Goal: Information Seeking & Learning: Learn about a topic

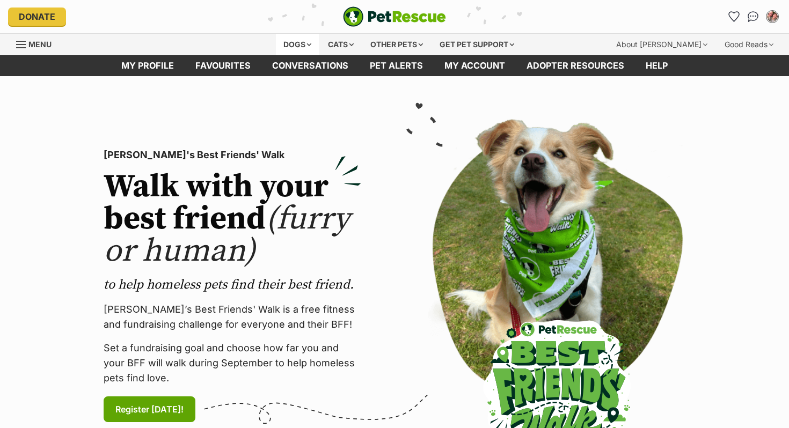
click at [293, 36] on div "Dogs" at bounding box center [297, 44] width 43 height 21
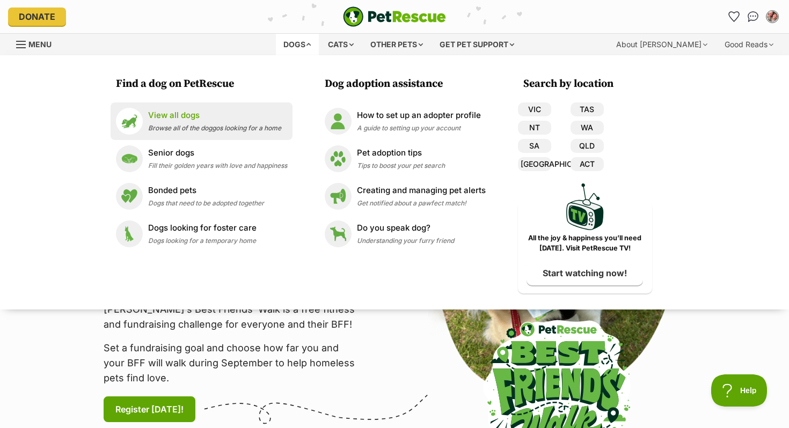
click at [181, 109] on p "View all dogs" at bounding box center [214, 115] width 133 height 12
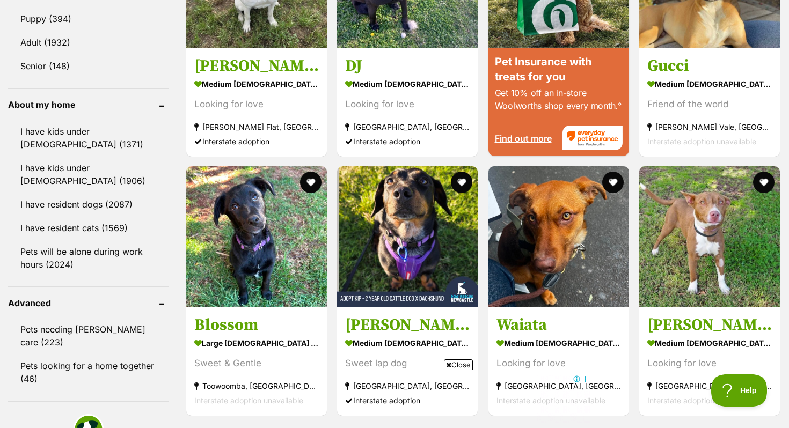
scroll to position [1500, 0]
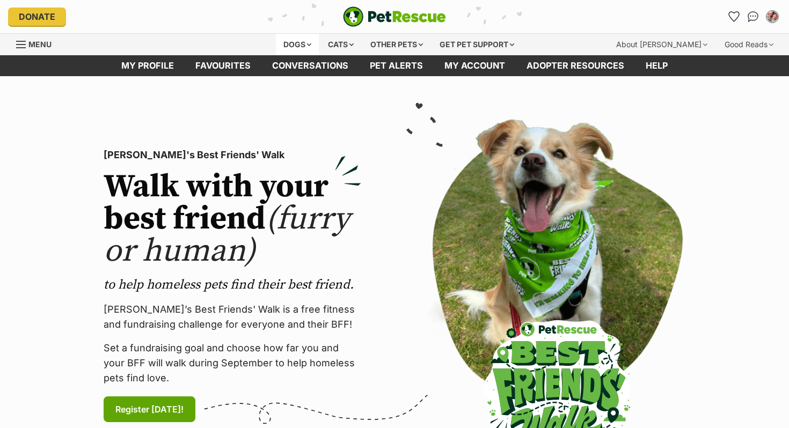
click at [283, 43] on div "Dogs" at bounding box center [297, 44] width 43 height 21
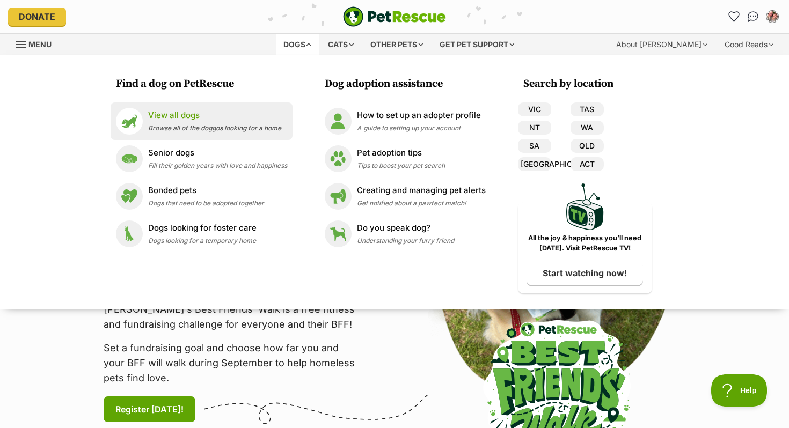
click at [206, 117] on p "View all dogs" at bounding box center [214, 115] width 133 height 12
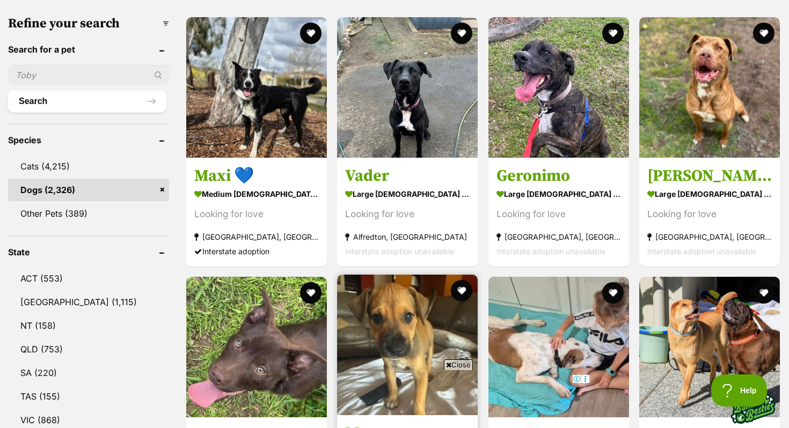
scroll to position [332, 0]
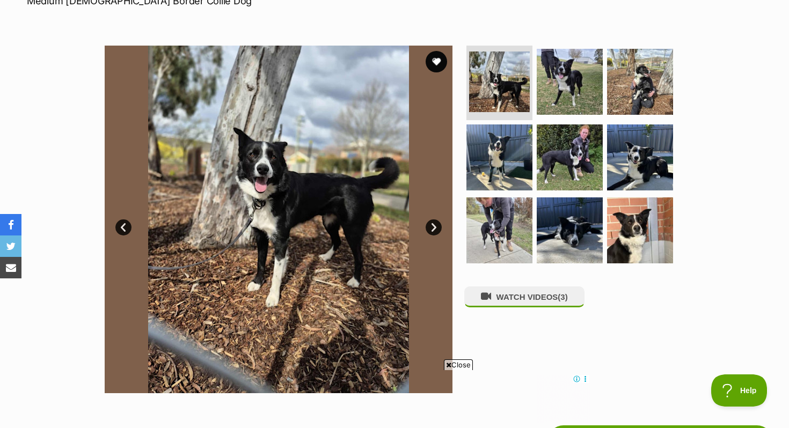
scroll to position [183, 0]
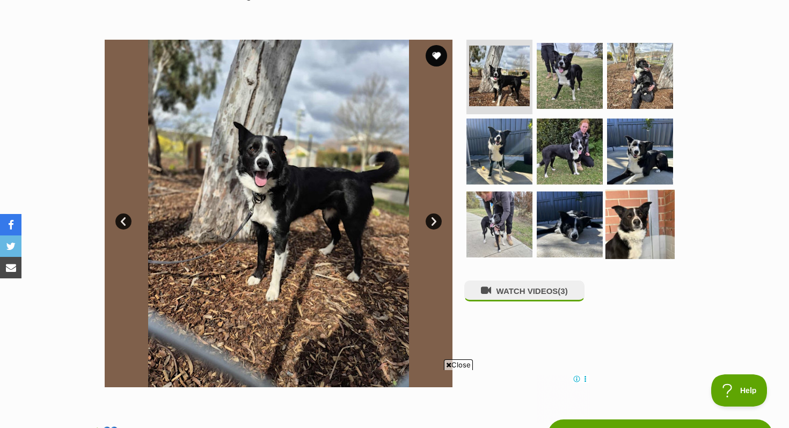
click at [635, 230] on img at bounding box center [639, 224] width 69 height 69
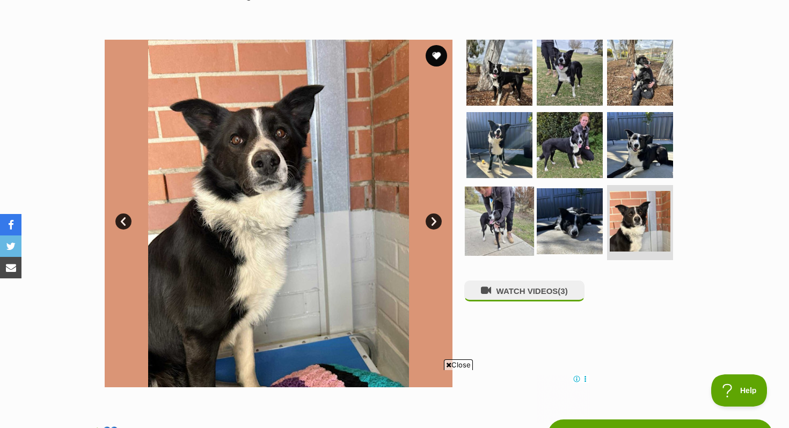
click at [486, 218] on img at bounding box center [499, 221] width 69 height 69
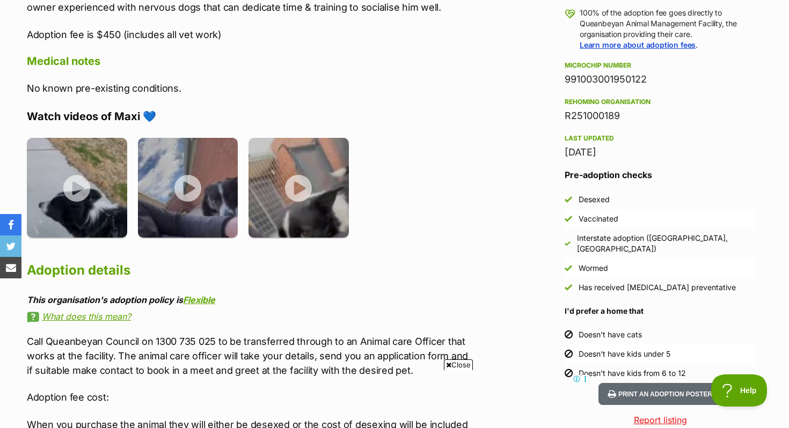
scroll to position [572, 0]
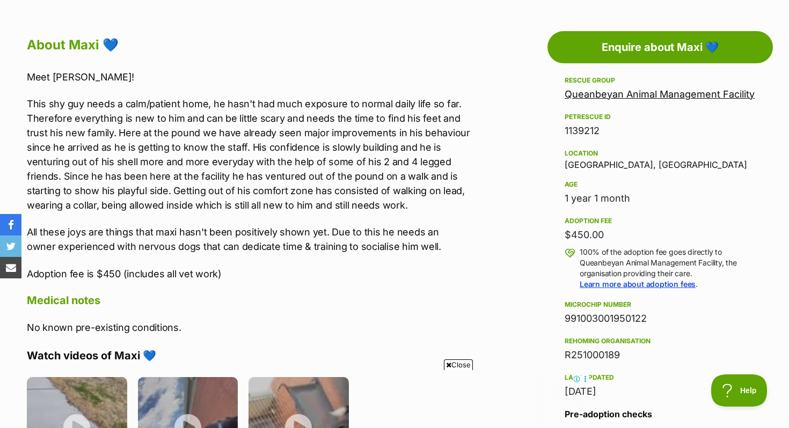
click at [408, 198] on p "This shy guy needs a calm/patient home, he hasn't had much exposure to normal d…" at bounding box center [248, 155] width 443 height 116
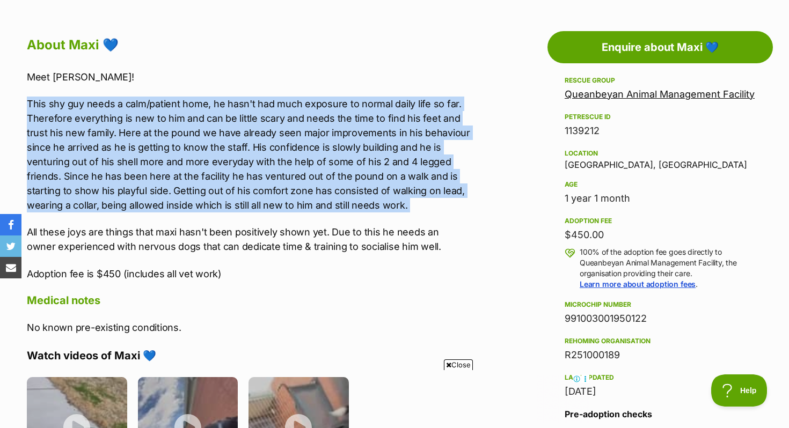
click at [408, 198] on p "This shy guy needs a calm/patient home, he hasn't had much exposure to normal d…" at bounding box center [248, 155] width 443 height 116
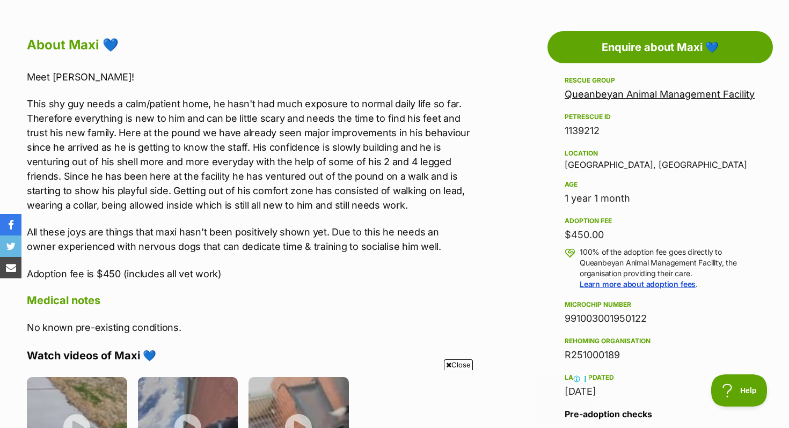
click at [369, 239] on p "All these joys are things that maxi hasn't been positively shown yet. Due to th…" at bounding box center [248, 239] width 443 height 29
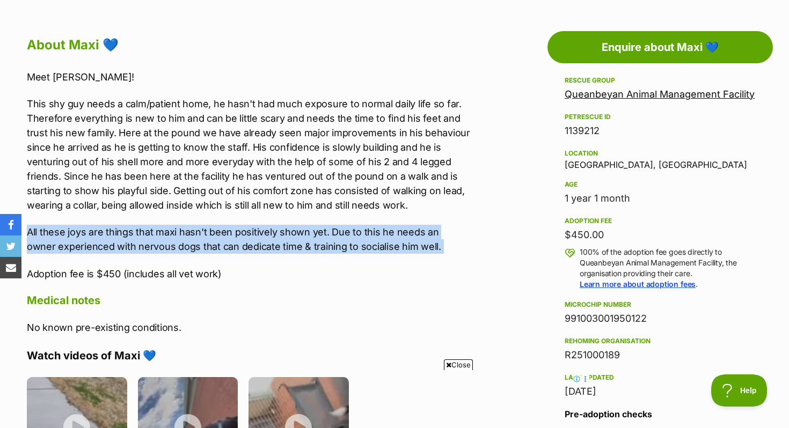
click at [369, 239] on p "All these joys are things that maxi hasn't been positively shown yet. Due to th…" at bounding box center [248, 239] width 443 height 29
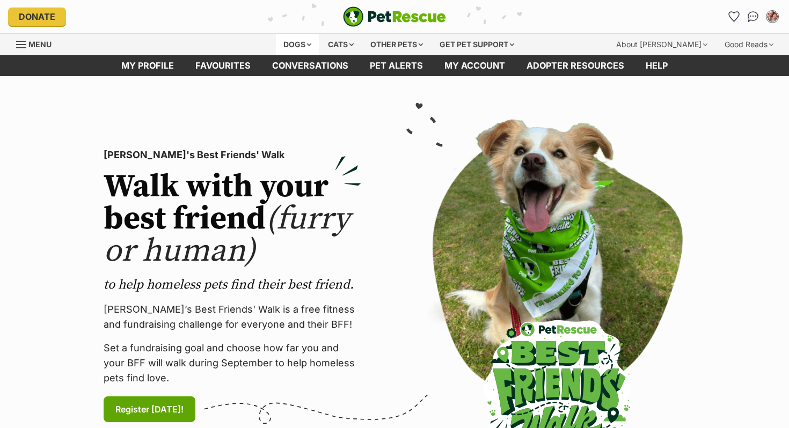
click at [287, 52] on div "Dogs" at bounding box center [297, 44] width 43 height 21
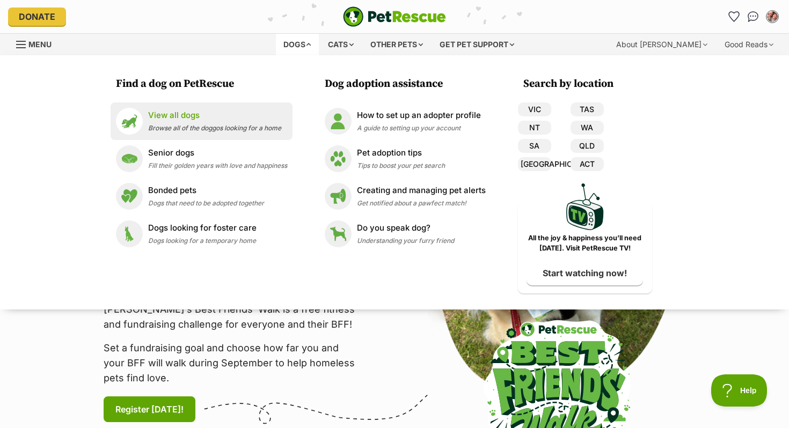
click at [200, 124] on div "View all dogs Browse all of the doggos looking for a home" at bounding box center [214, 120] width 133 height 23
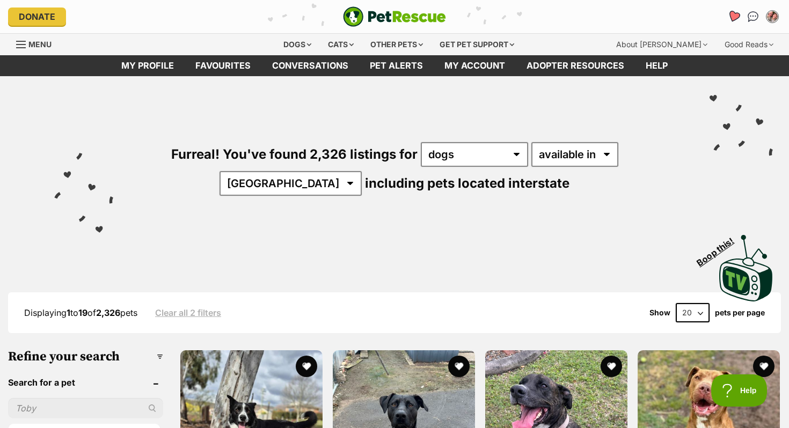
click at [732, 16] on icon "Favourites" at bounding box center [733, 16] width 13 height 12
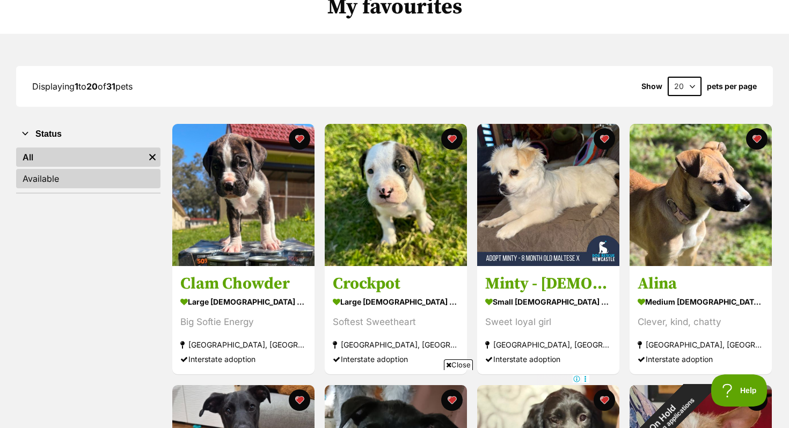
click at [84, 181] on link "Available" at bounding box center [88, 178] width 144 height 19
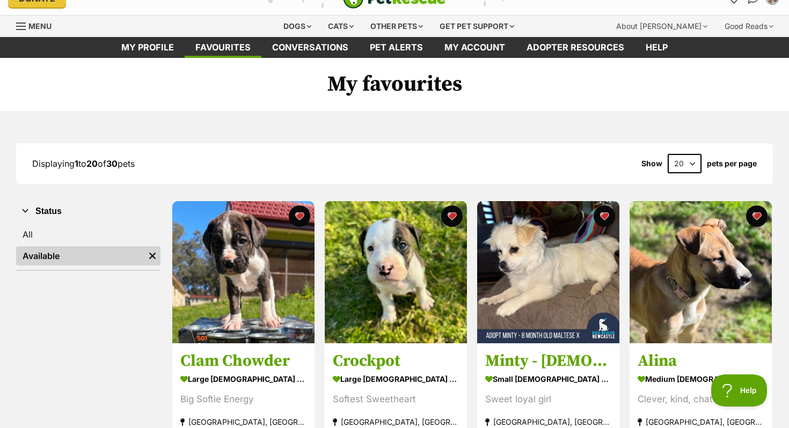
scroll to position [22, 0]
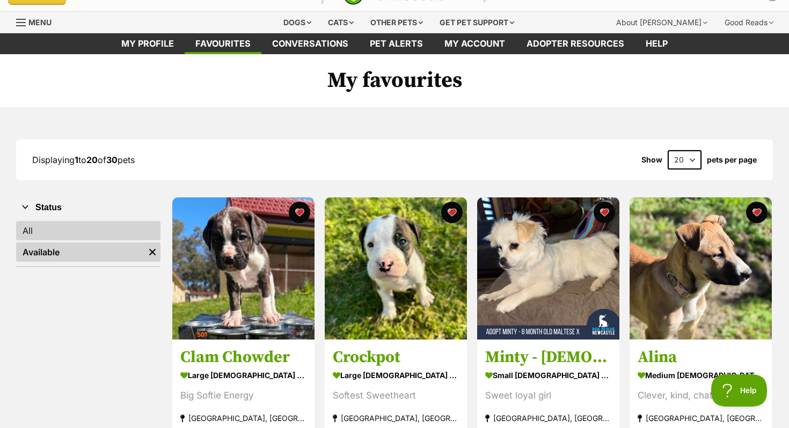
click at [78, 226] on link "All" at bounding box center [88, 230] width 144 height 19
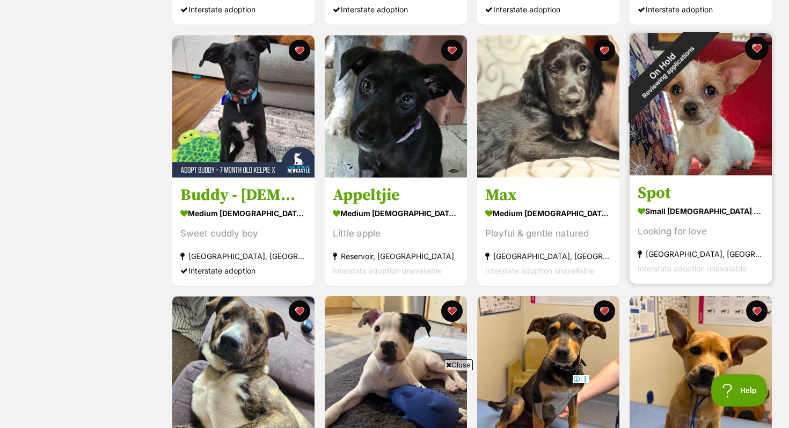
click at [752, 54] on button "favourite" at bounding box center [757, 48] width 24 height 24
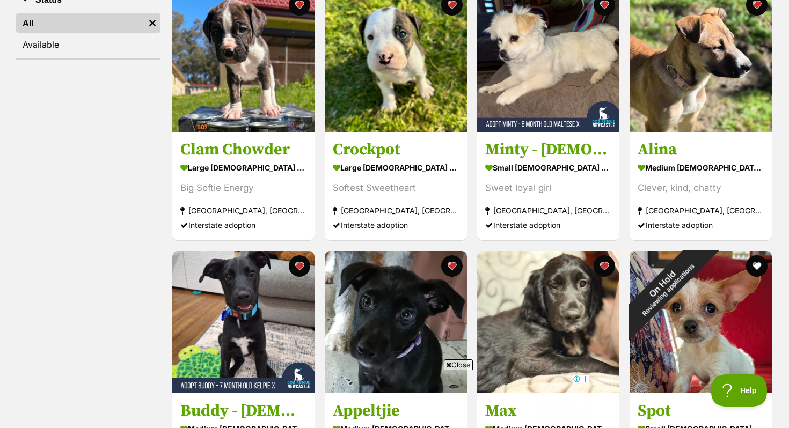
scroll to position [314, 0]
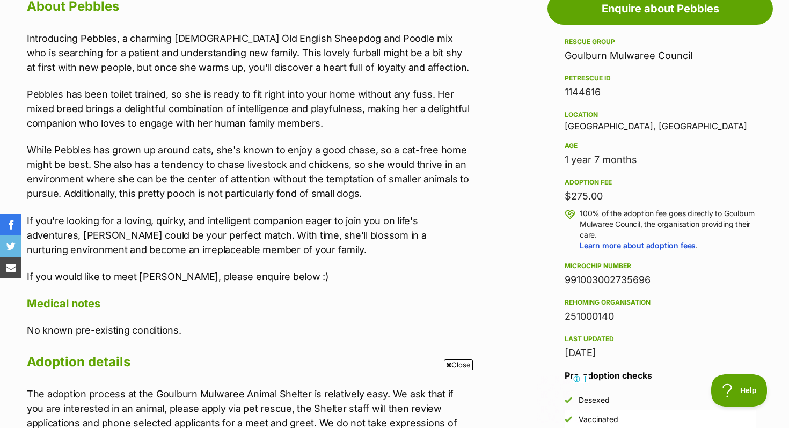
scroll to position [609, 0]
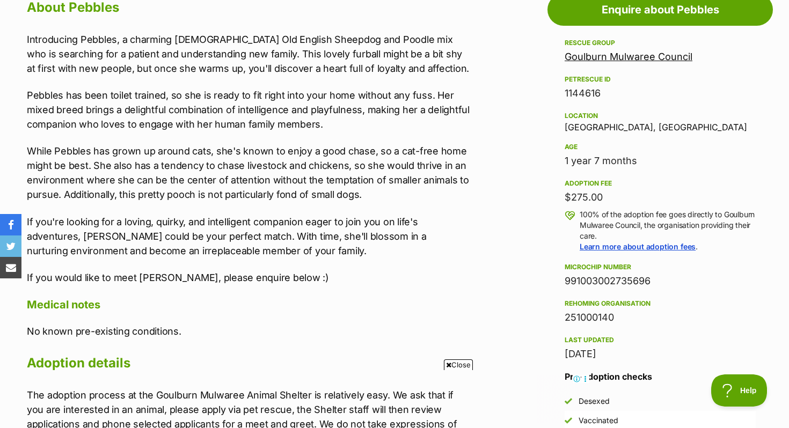
click at [585, 52] on link "Goulburn Mulwaree Council" at bounding box center [628, 56] width 128 height 11
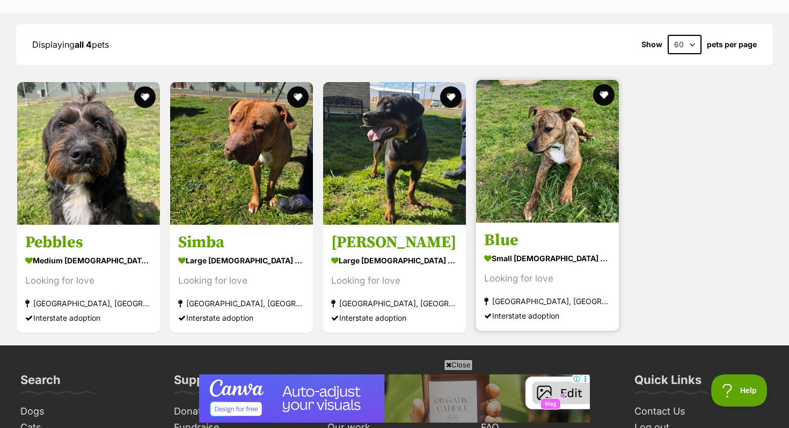
click at [534, 162] on img at bounding box center [547, 151] width 143 height 143
